Goal: Information Seeking & Learning: Learn about a topic

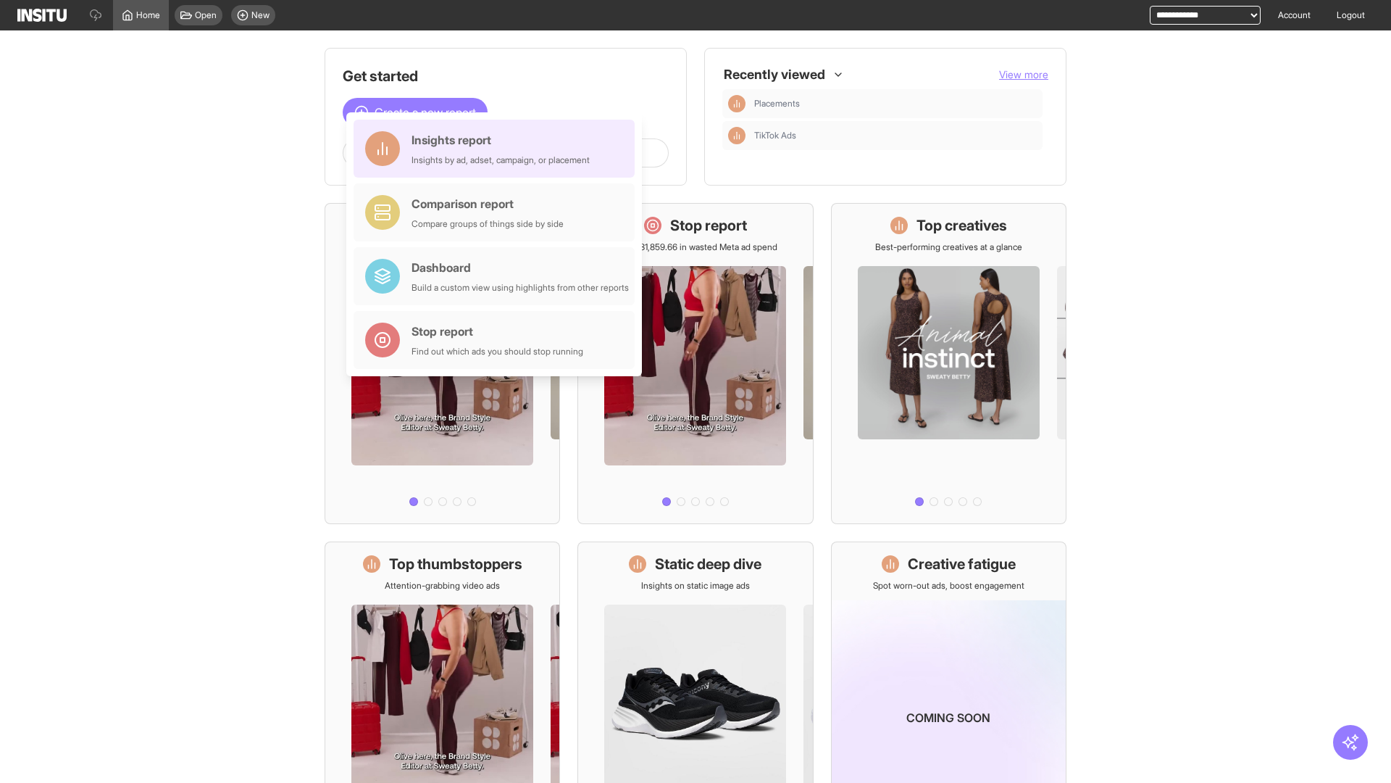
click at [498, 149] on div "Insights report Insights by ad, adset, campaign, or placement" at bounding box center [501, 148] width 178 height 35
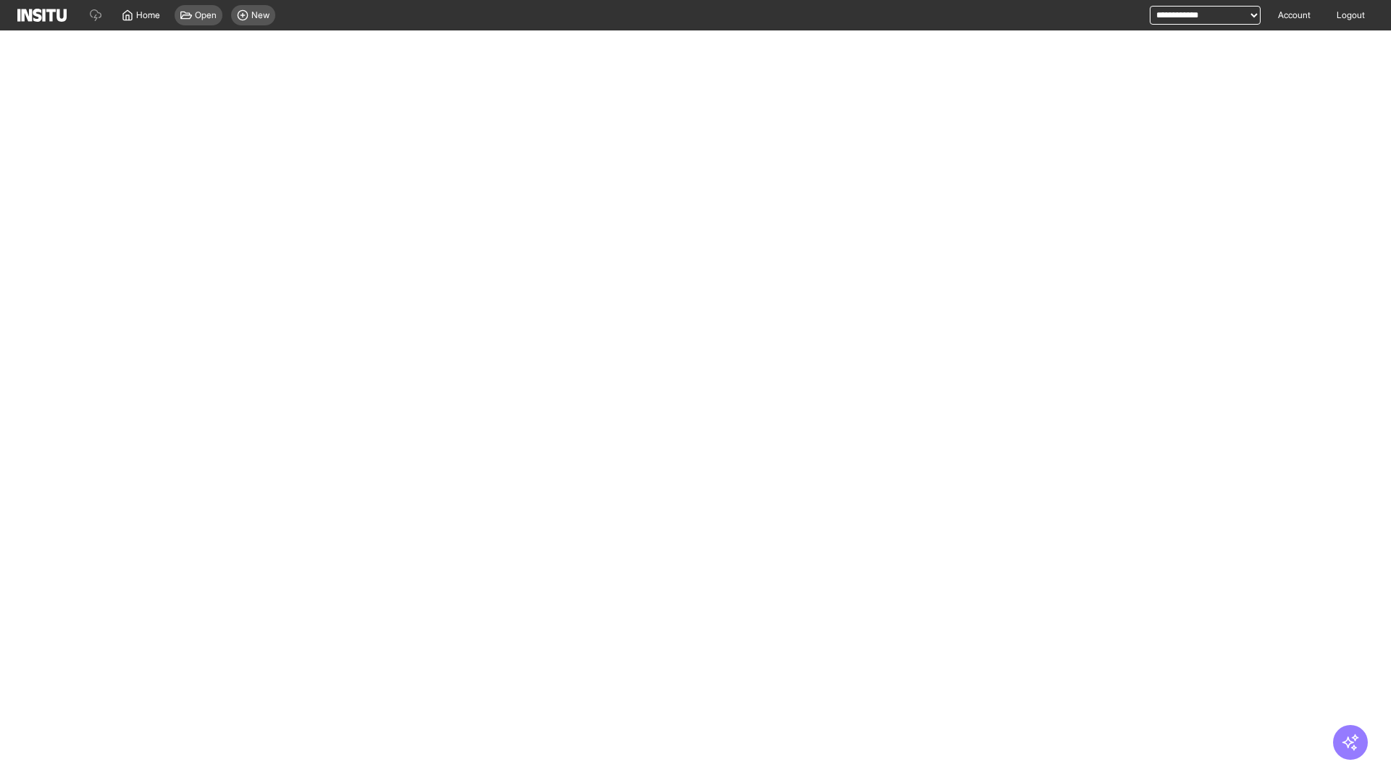
select select "**"
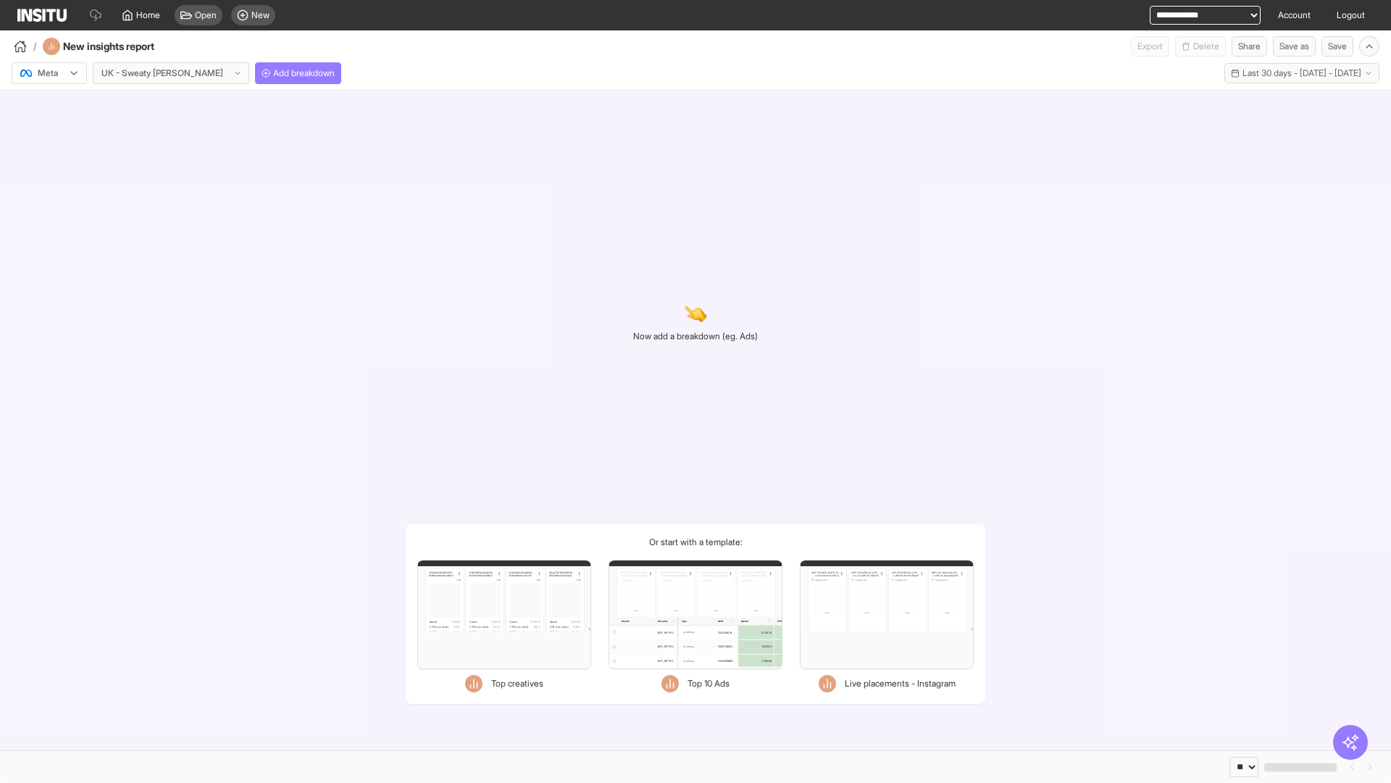
click at [49, 73] on div at bounding box center [39, 73] width 41 height 14
click at [49, 104] on span "Meta" at bounding box center [48, 104] width 20 height 13
click at [273, 73] on span "Add breakdown" at bounding box center [304, 73] width 62 height 12
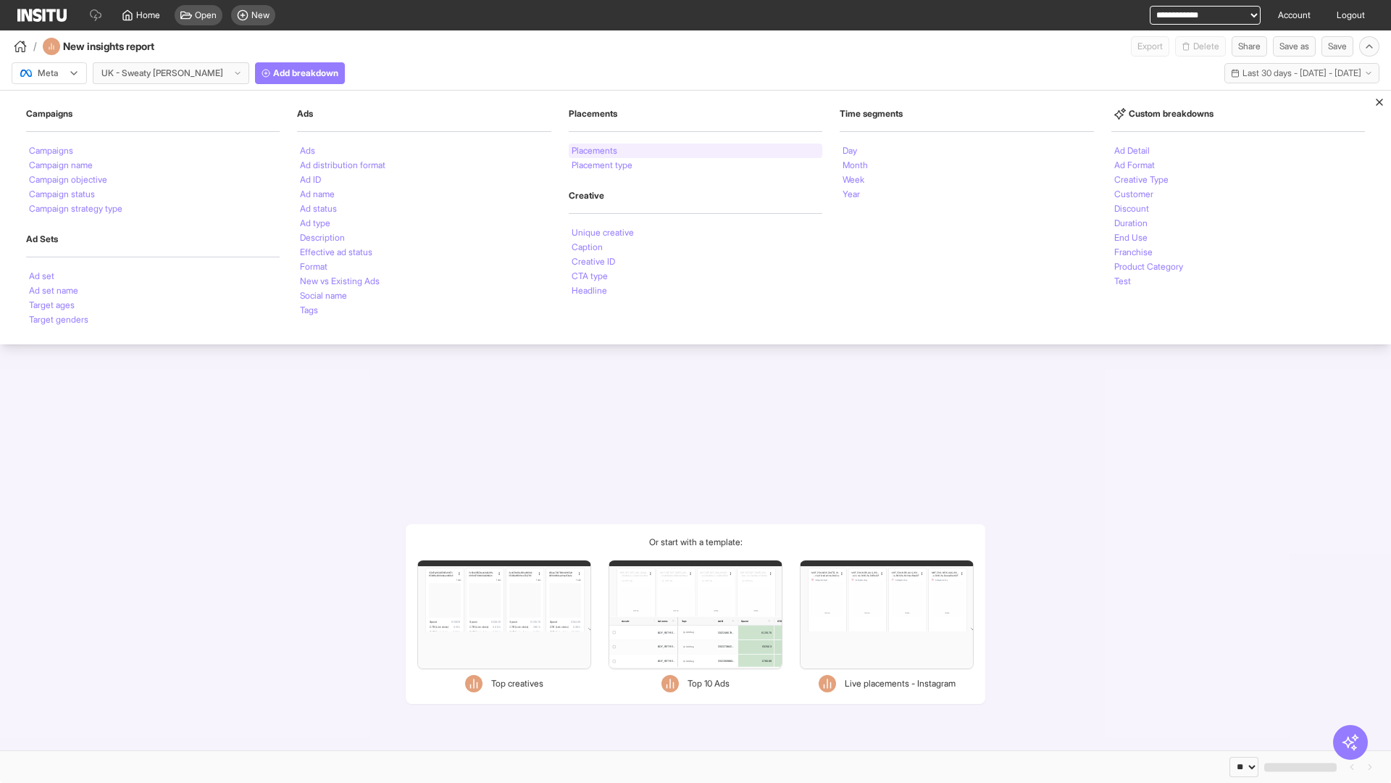
click at [595, 151] on li "Placements" at bounding box center [595, 150] width 46 height 9
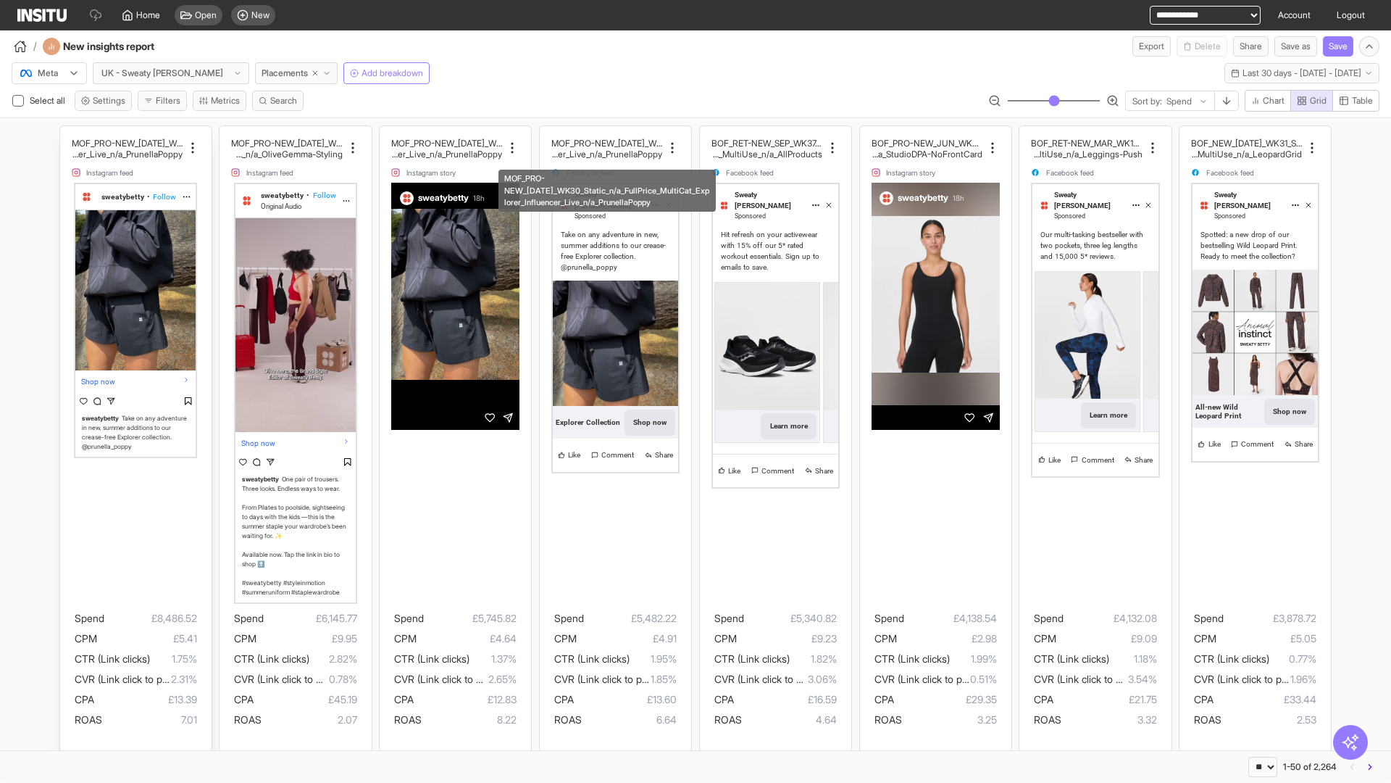
click at [67, 133] on div "MOF_PRO-NEW_[DATE]_WK30_Static_n/a_FullPrice_Multi Cat_Explorer_Influencer_Live…" at bounding box center [135, 438] width 151 height 625
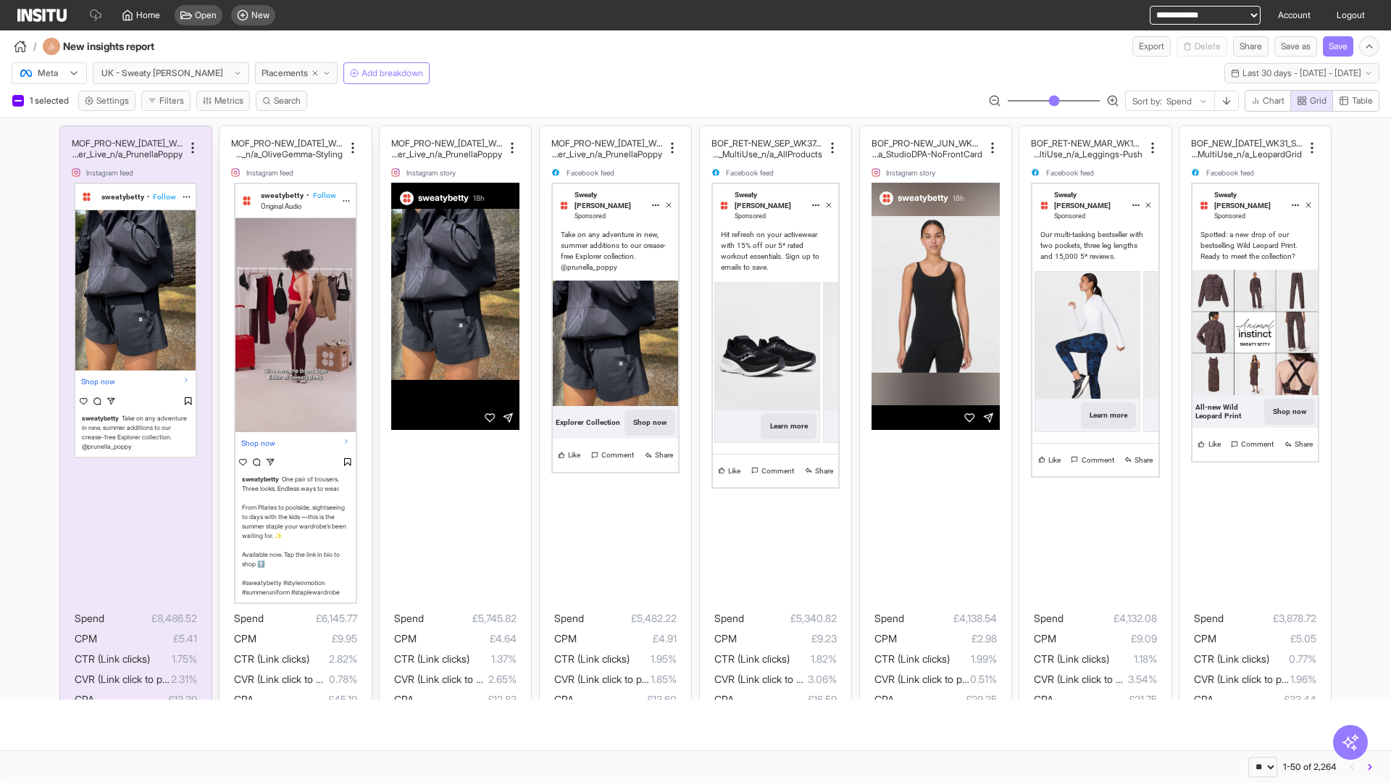
click at [227, 133] on div "MOF_PRO-NEW_[DATE]_WK31_Video_20sUnder_FullPrice_Mult iCat_Explorer_GangGang_Li…" at bounding box center [295, 438] width 151 height 625
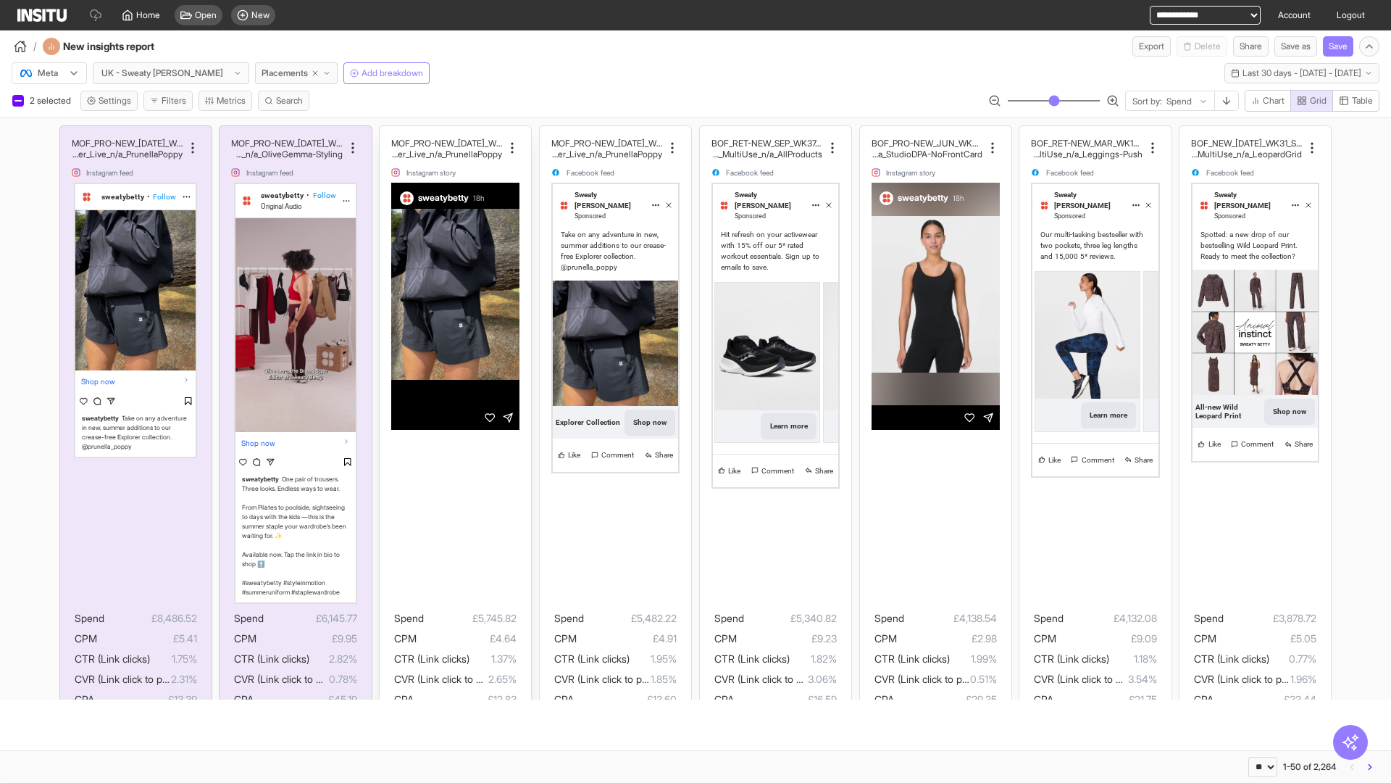
click at [387, 133] on div "MOF_PRO-NEW_[DATE]_WK30_Static_n/a_FullPrice_Multi Cat_Explorer_Influencer_Live…" at bounding box center [455, 438] width 151 height 625
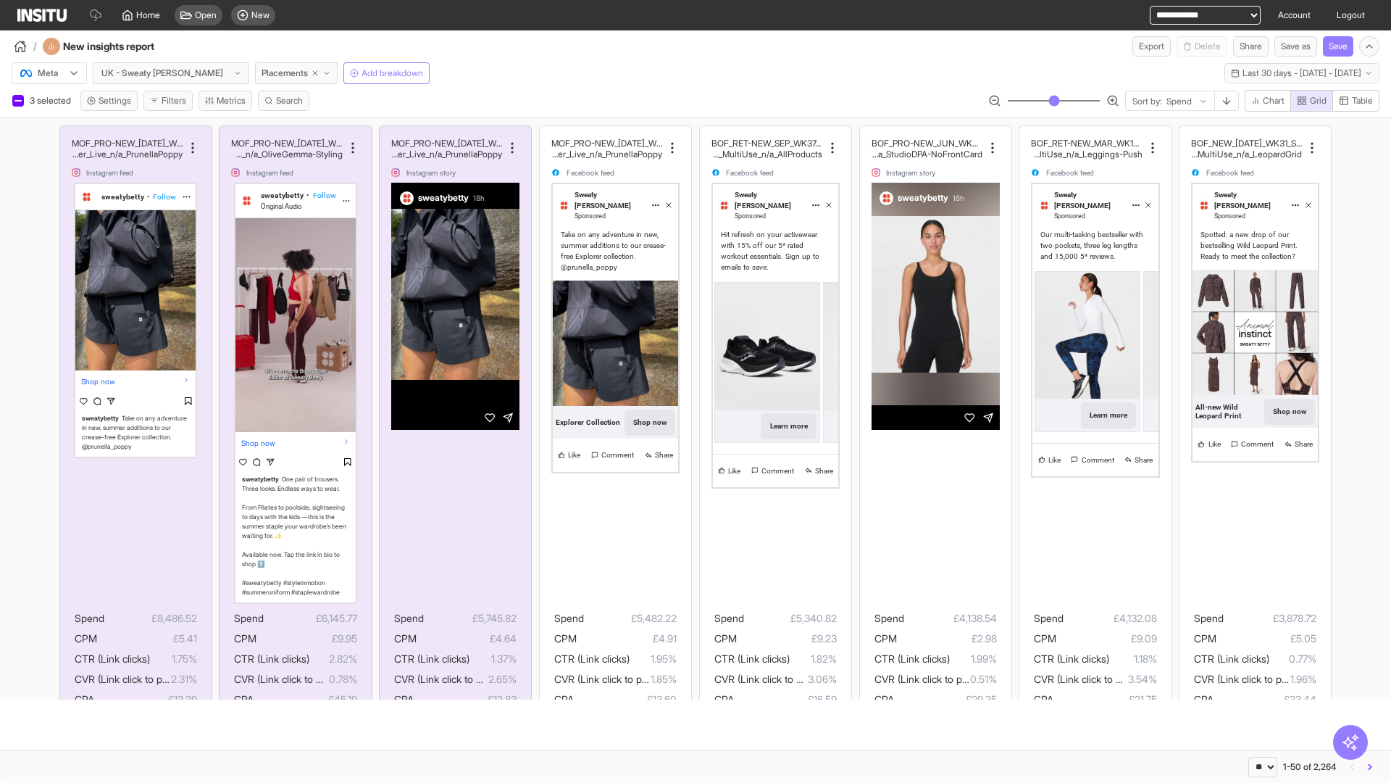
click at [620, 725] on span "Present" at bounding box center [628, 725] width 30 height 12
